Goal: Navigation & Orientation: Find specific page/section

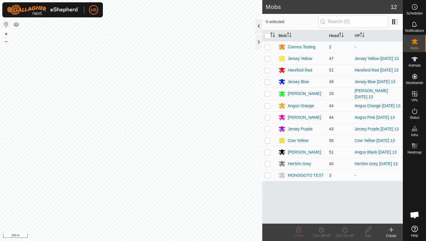
click at [259, 26] on div at bounding box center [258, 26] width 7 height 14
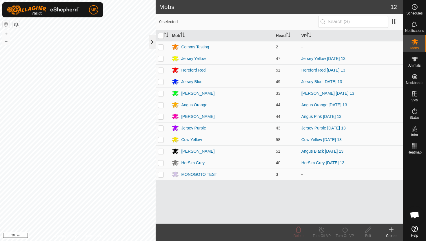
click at [153, 41] on div at bounding box center [152, 42] width 7 height 14
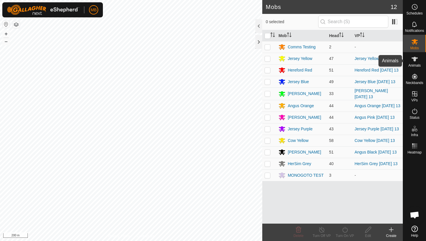
click at [414, 60] on icon at bounding box center [414, 59] width 6 height 5
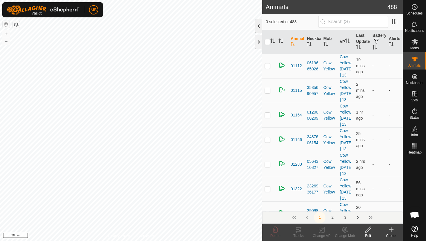
click at [257, 27] on div at bounding box center [258, 26] width 7 height 14
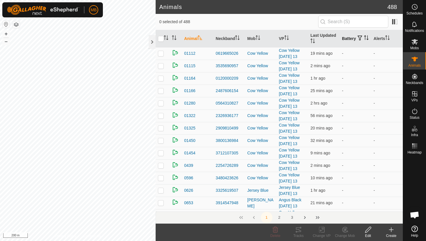
click at [364, 40] on icon "Activate to sort" at bounding box center [366, 37] width 5 height 5
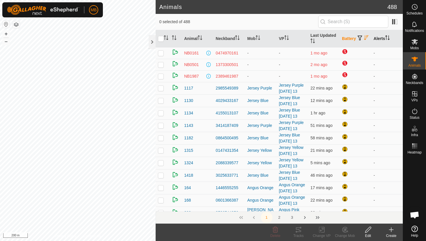
click at [386, 37] on icon "Activate to sort" at bounding box center [386, 37] width 1 height 5
click at [387, 37] on icon "Activate to sort" at bounding box center [387, 37] width 4 height 5
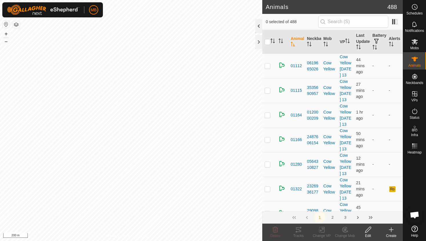
click at [257, 27] on div at bounding box center [258, 26] width 7 height 14
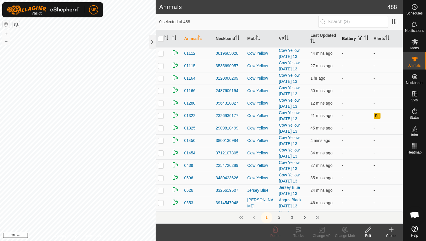
click at [364, 40] on icon "Activate to sort" at bounding box center [366, 37] width 5 height 5
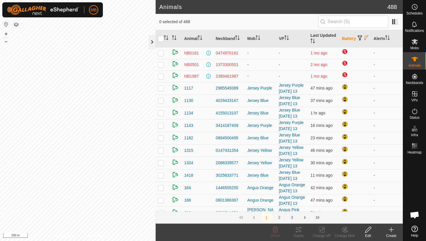
click at [153, 41] on div at bounding box center [152, 42] width 7 height 14
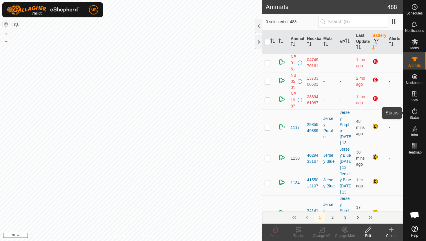
click at [414, 109] on icon at bounding box center [414, 111] width 7 height 7
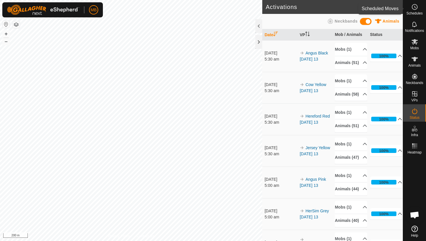
click at [414, 5] on icon at bounding box center [414, 6] width 7 height 7
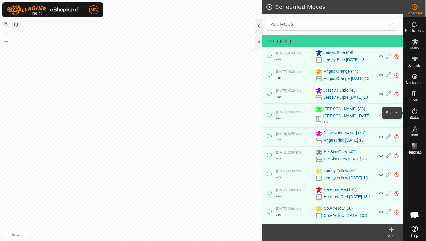
click at [413, 111] on icon at bounding box center [414, 111] width 7 height 7
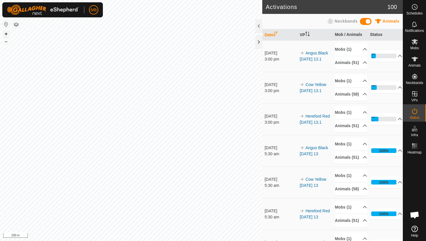
click at [8, 32] on button "+" at bounding box center [6, 33] width 7 height 7
click at [6, 35] on button "+" at bounding box center [6, 33] width 7 height 7
click at [414, 58] on icon at bounding box center [414, 59] width 6 height 5
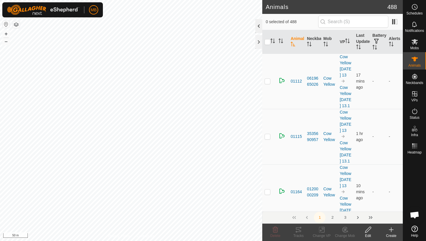
click at [258, 28] on div at bounding box center [258, 26] width 7 height 14
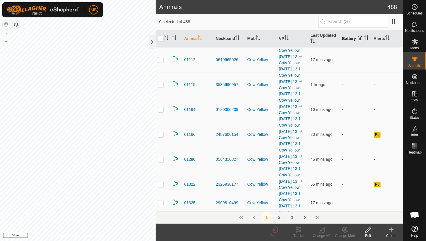
click at [367, 40] on icon "Activate to sort" at bounding box center [367, 37] width 1 height 5
click at [364, 40] on icon "Activate to sort" at bounding box center [366, 37] width 5 height 5
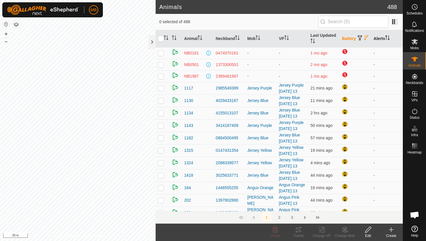
click at [389, 35] on th "Alerts" at bounding box center [387, 38] width 32 height 17
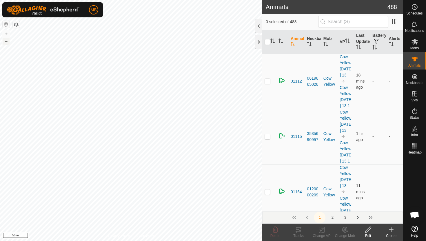
click at [6, 41] on button "–" at bounding box center [6, 41] width 7 height 7
